Goal: Book appointment/travel/reservation

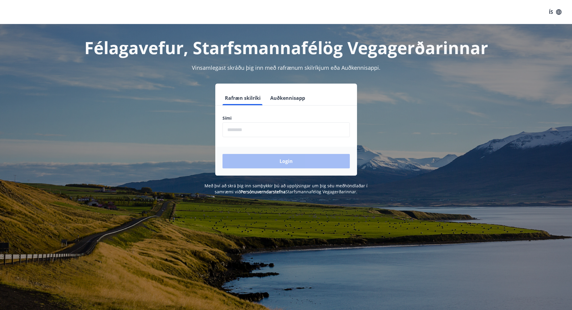
click at [251, 127] on input "phone" at bounding box center [285, 129] width 127 height 15
type input "********"
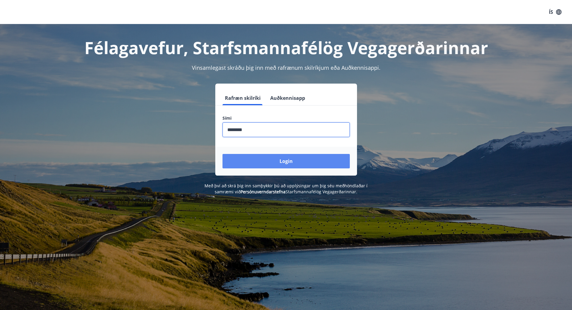
click at [263, 162] on button "Login" at bounding box center [285, 161] width 127 height 14
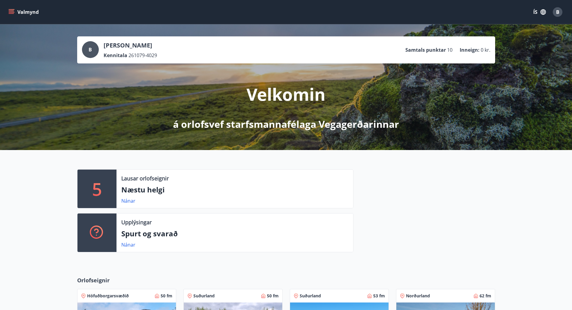
scroll to position [186, 0]
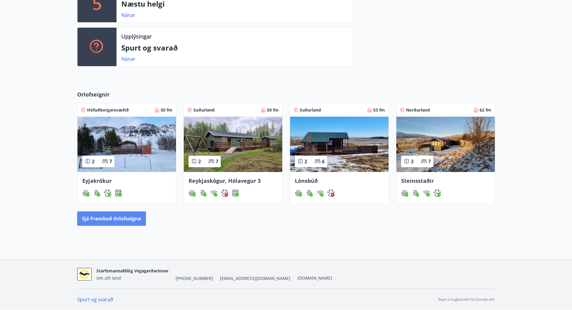
click at [116, 214] on button "Sjá framboð orlofseigna" at bounding box center [111, 218] width 69 height 14
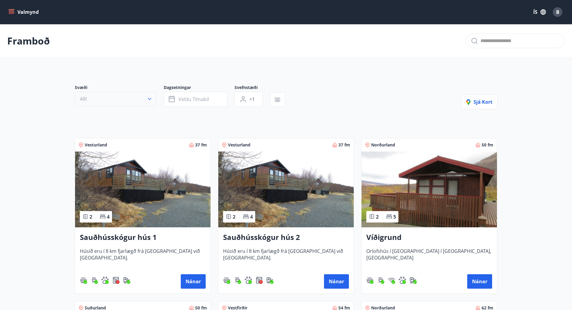
click at [142, 96] on button "Allt" at bounding box center [116, 99] width 82 height 14
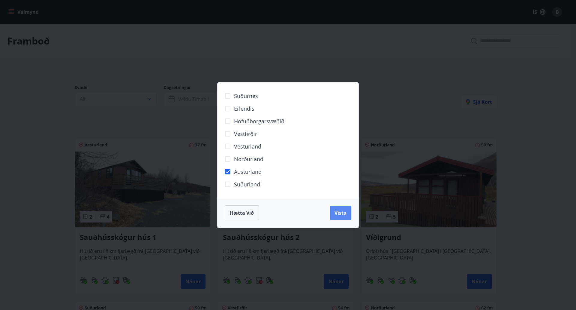
click at [342, 212] on span "Vista" at bounding box center [341, 212] width 12 height 7
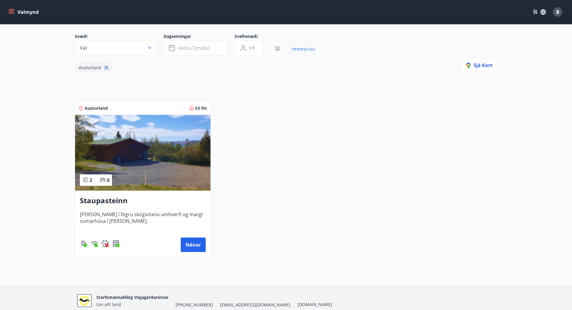
scroll to position [56, 0]
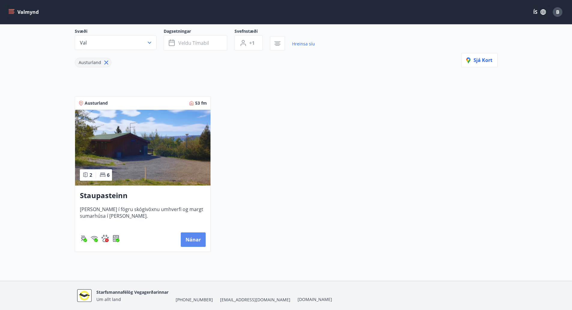
click at [199, 237] on button "Nánar" at bounding box center [193, 239] width 25 height 14
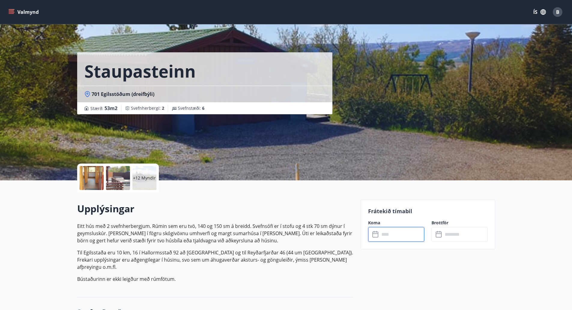
click at [391, 236] on input "text" at bounding box center [401, 234] width 45 height 15
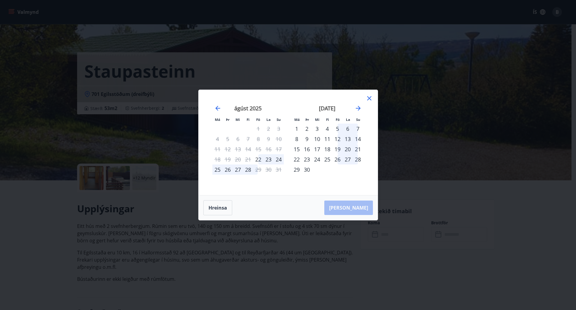
click at [298, 169] on div "29" at bounding box center [297, 169] width 10 height 10
click at [361, 108] on icon "Move forward to switch to the next month." at bounding box center [358, 107] width 7 height 7
click at [337, 127] on div "3" at bounding box center [338, 128] width 10 height 10
